Goal: Check status: Check status

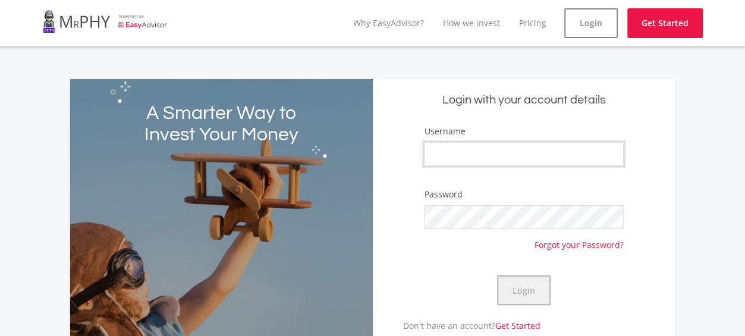
type input "Pipe321"
click at [520, 291] on button "Login" at bounding box center [524, 290] width 54 height 30
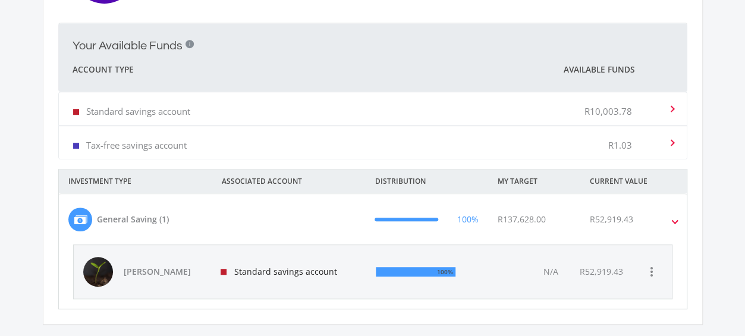
scroll to position [328, 0]
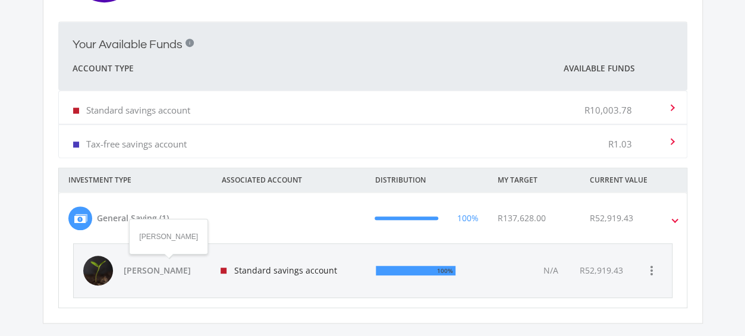
click at [146, 270] on span "[PERSON_NAME]" at bounding box center [165, 271] width 83 height 12
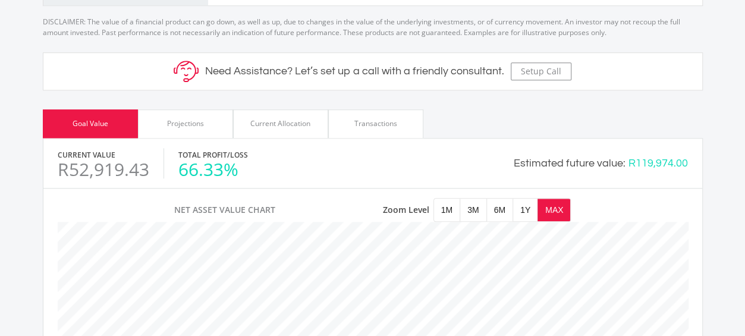
scroll to position [440, 0]
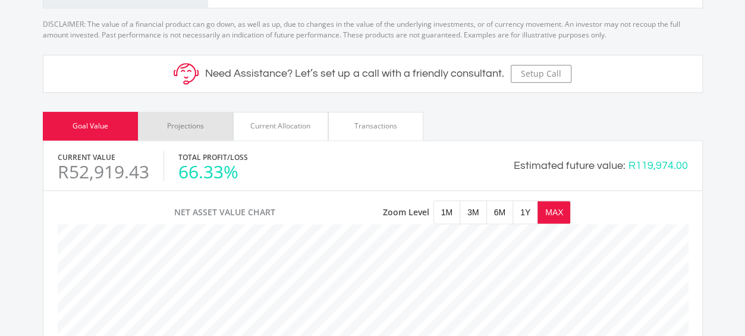
click at [185, 123] on div "Projections" at bounding box center [185, 126] width 37 height 11
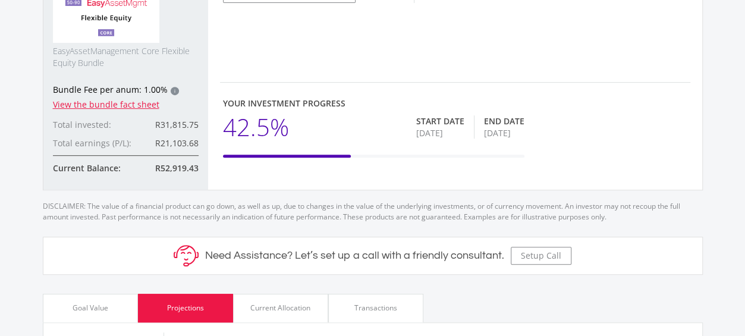
scroll to position [255, 0]
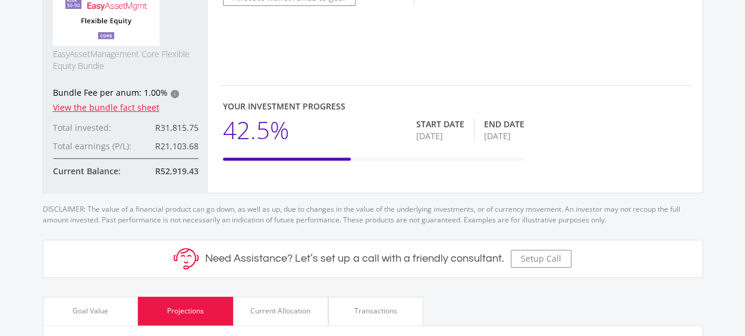
scroll to position [328, 0]
